Goal: Information Seeking & Learning: Learn about a topic

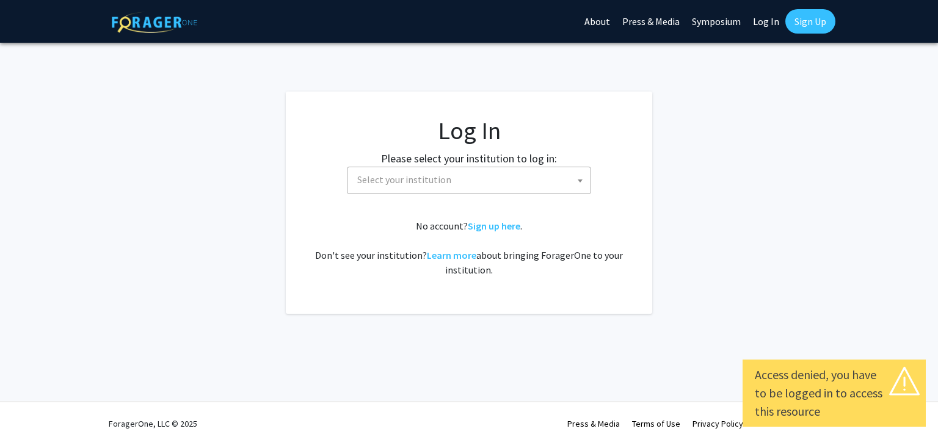
select select
click at [453, 187] on span "Select your institution" at bounding box center [471, 179] width 238 height 25
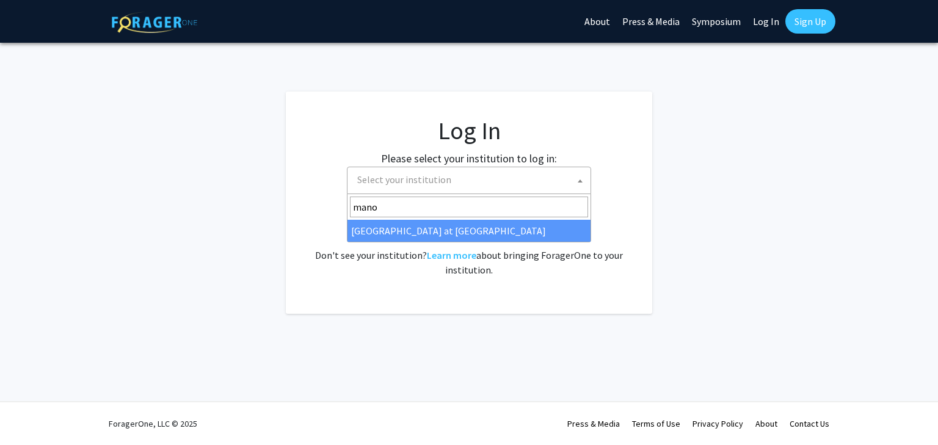
type input "mano"
select select "18"
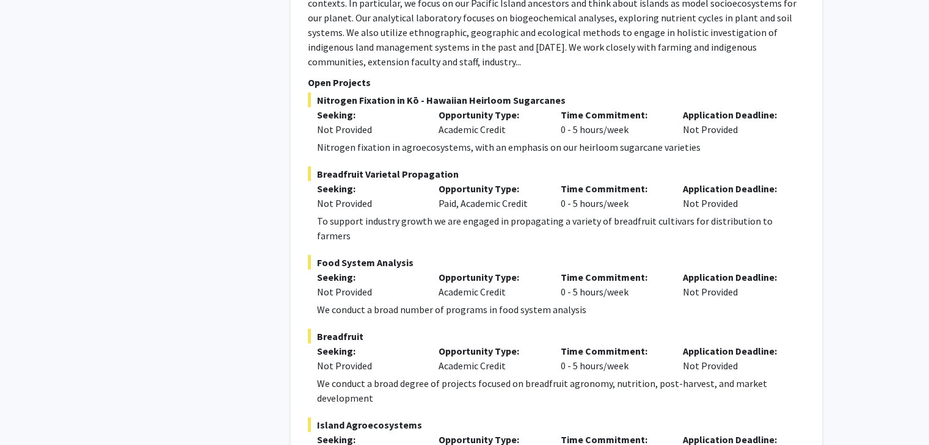
scroll to position [7350, 0]
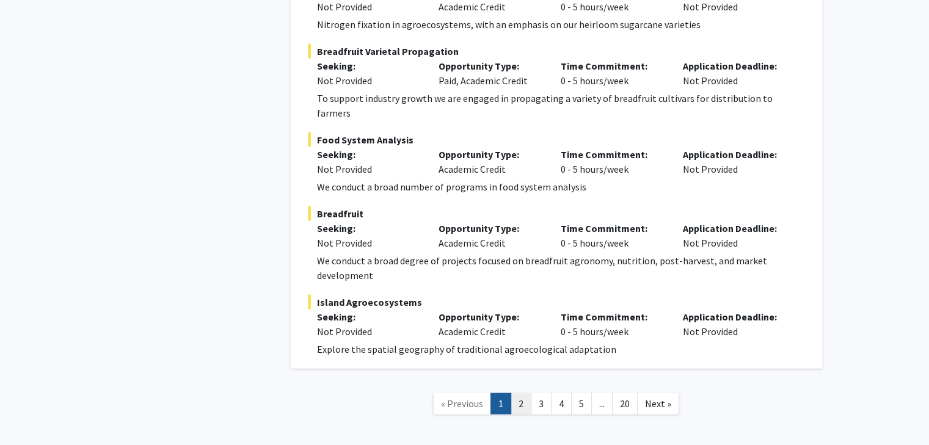
click at [527, 393] on link "2" at bounding box center [521, 403] width 21 height 21
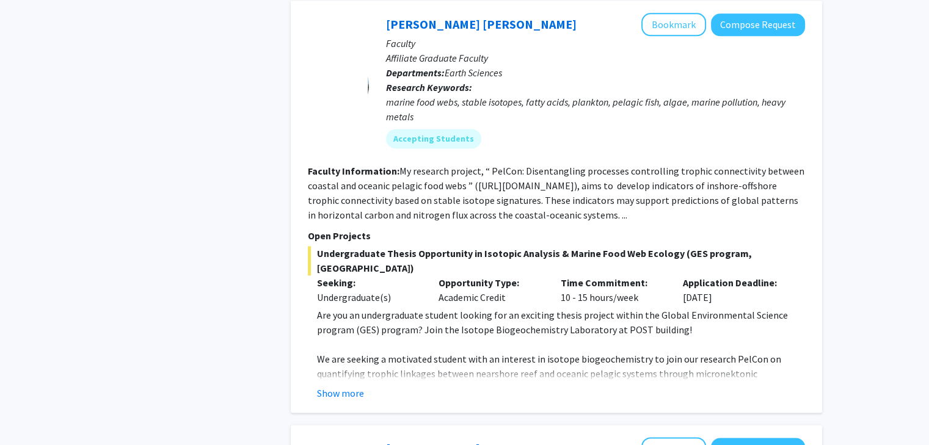
scroll to position [1710, 0]
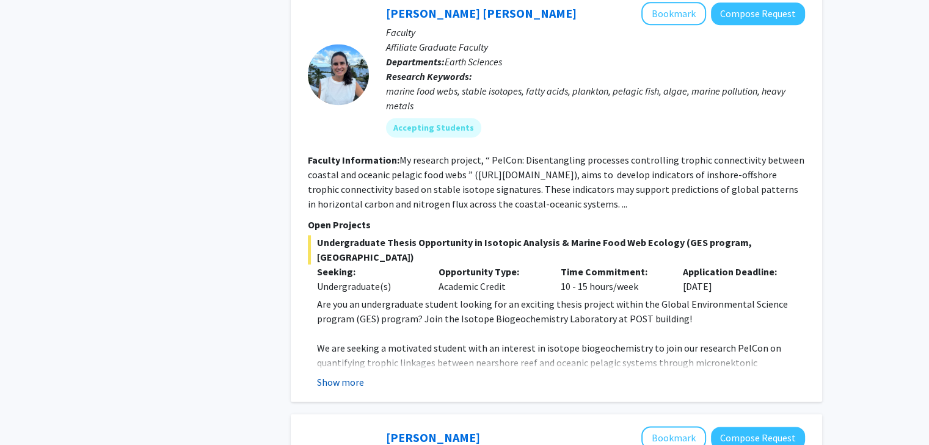
click at [343, 375] on button "Show more" at bounding box center [340, 382] width 47 height 15
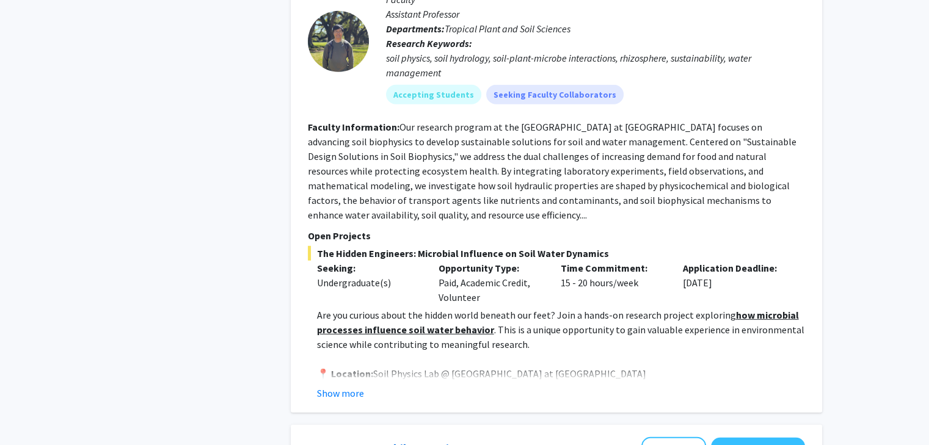
scroll to position [3298, 0]
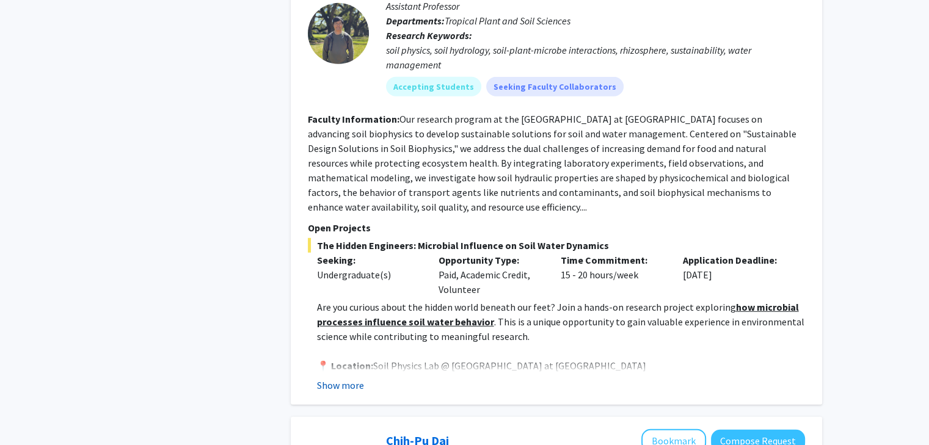
click at [346, 378] on button "Show more" at bounding box center [340, 385] width 47 height 15
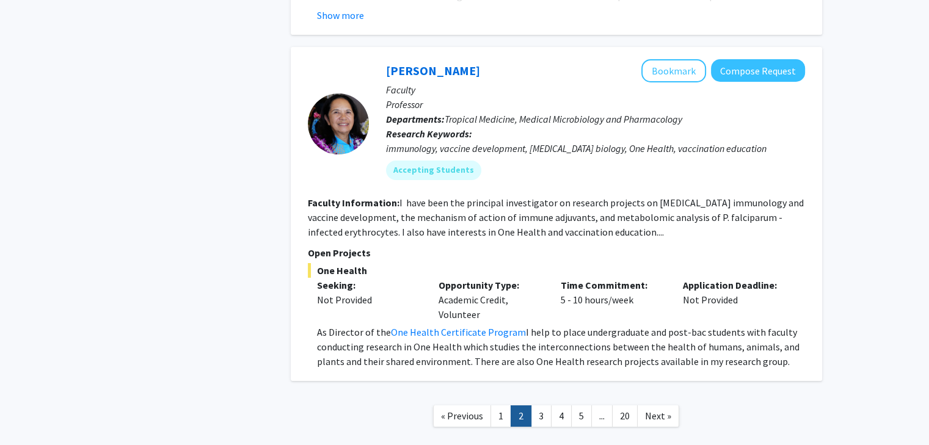
scroll to position [4445, 0]
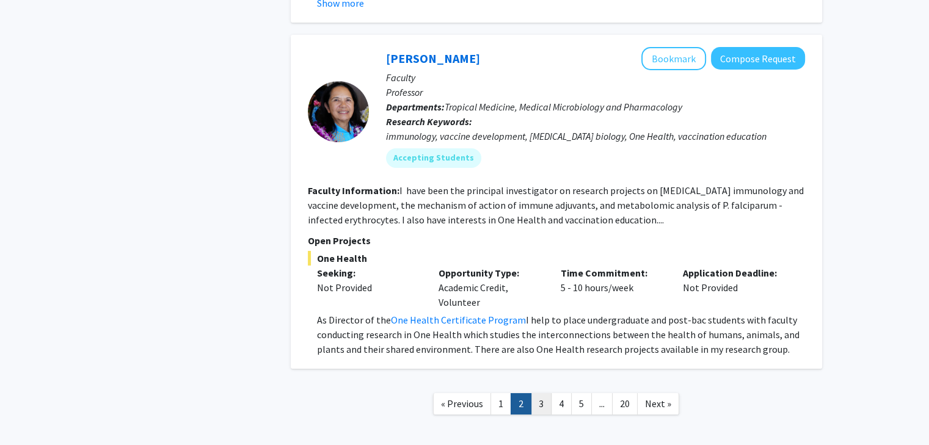
click at [542, 393] on link "3" at bounding box center [541, 403] width 21 height 21
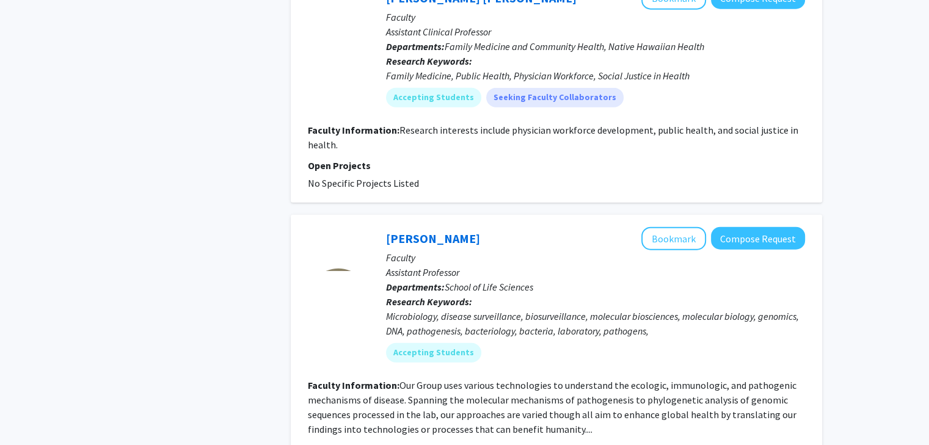
scroll to position [3084, 0]
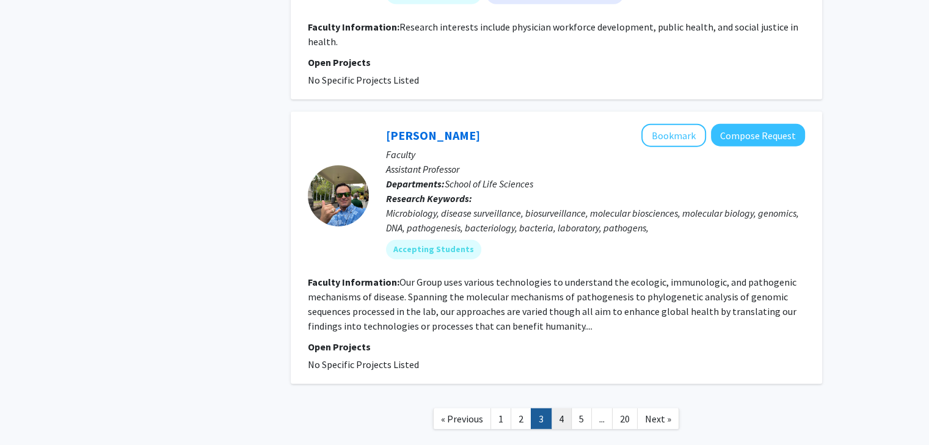
click at [562, 409] on link "4" at bounding box center [561, 419] width 21 height 21
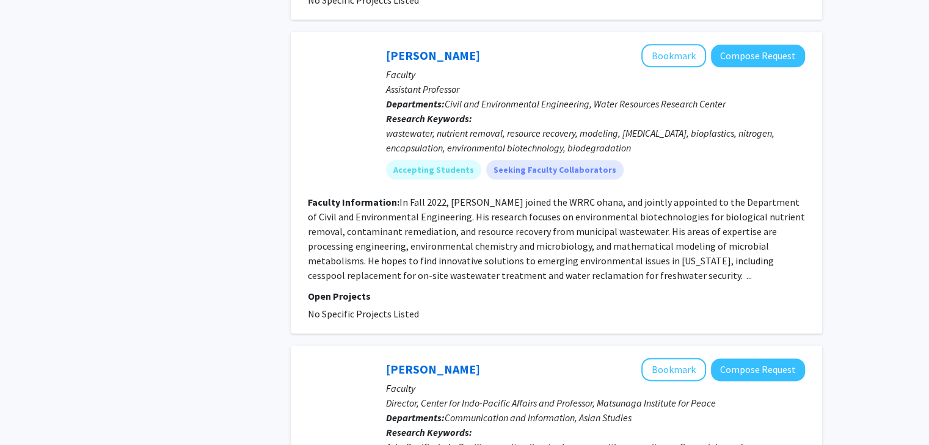
scroll to position [1527, 0]
